Goal: Check status: Check status

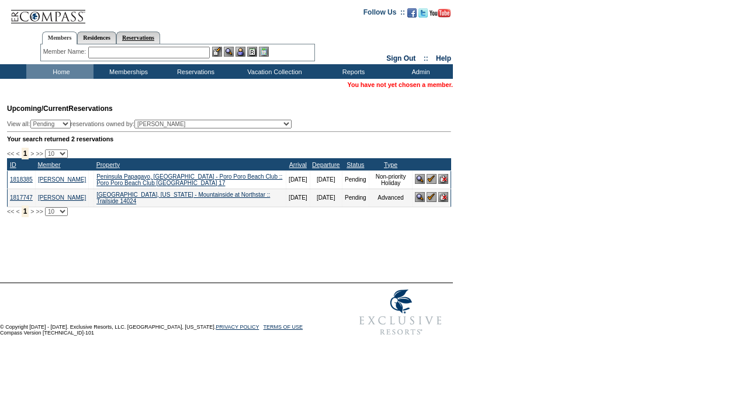
click at [160, 41] on link "Reservations" at bounding box center [138, 38] width 44 height 12
click at [129, 60] on div "Member Name: Destination or Residence: ReservationId:" at bounding box center [177, 52] width 275 height 17
click at [128, 56] on input "text" at bounding box center [110, 53] width 51 height 12
type input "v"
paste input "1753969"
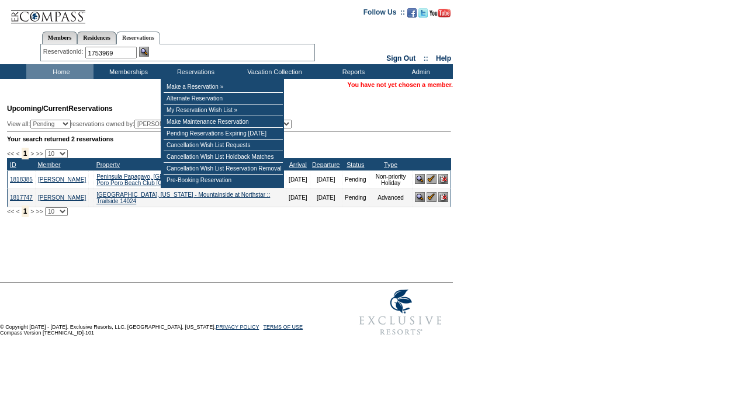
type input "1753969"
click at [150, 57] on div "ReservationId: 1753969" at bounding box center [177, 53] width 269 height 12
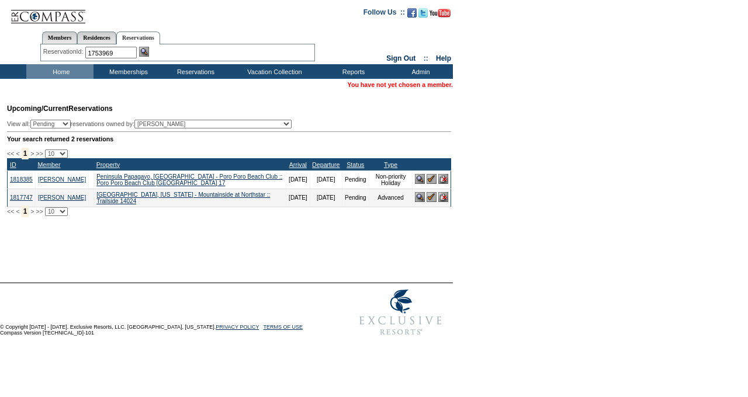
click at [148, 56] on img at bounding box center [144, 52] width 10 height 10
